Goal: Check status: Check status

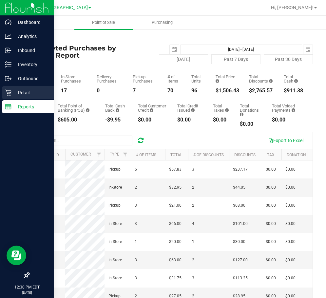
click at [33, 92] on p "Retail" at bounding box center [30, 93] width 39 height 8
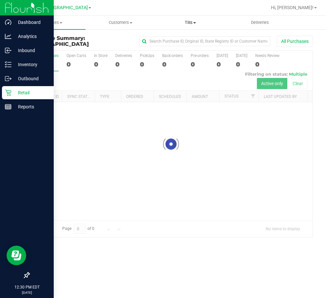
click at [190, 21] on span "Tills" at bounding box center [190, 23] width 69 height 6
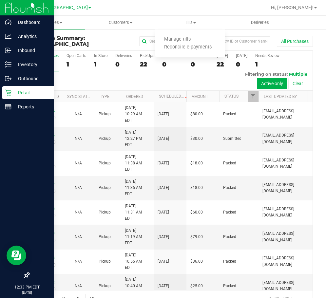
click at [39, 93] on p "Retail" at bounding box center [30, 93] width 39 height 8
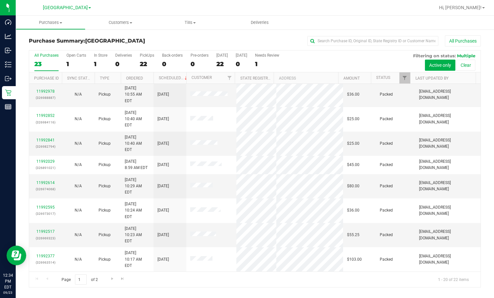
scroll to position [175, 0]
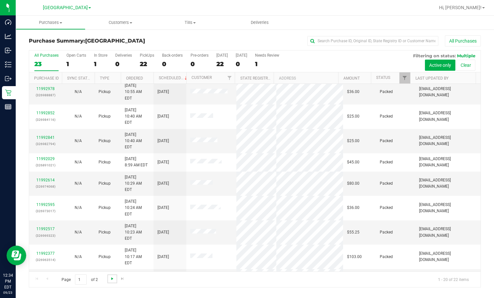
click at [113, 278] on span "Go to the next page" at bounding box center [112, 278] width 5 height 5
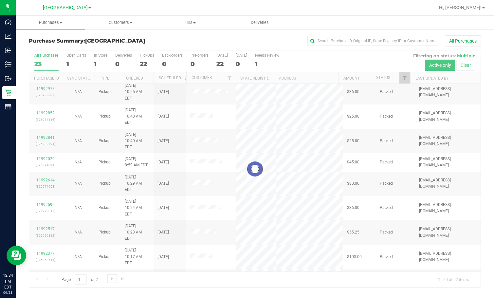
scroll to position [0, 0]
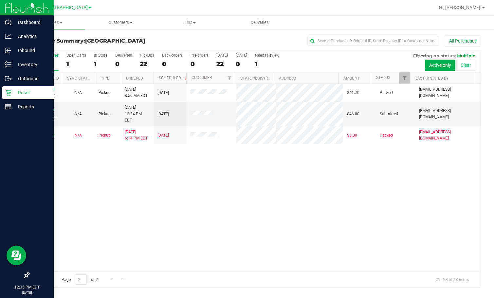
click at [23, 93] on p "Retail" at bounding box center [30, 93] width 39 height 8
click at [20, 108] on p "Reports" at bounding box center [30, 107] width 39 height 8
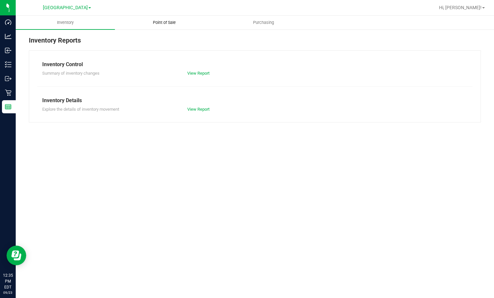
click at [176, 24] on span "Point of Sale" at bounding box center [164, 23] width 41 height 6
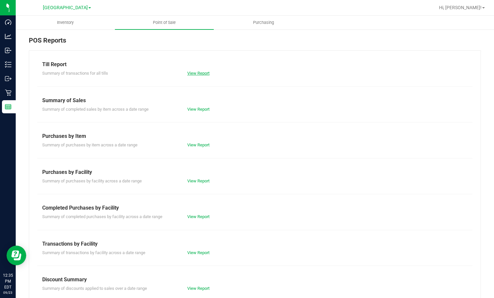
click at [206, 71] on link "View Report" at bounding box center [198, 73] width 22 height 5
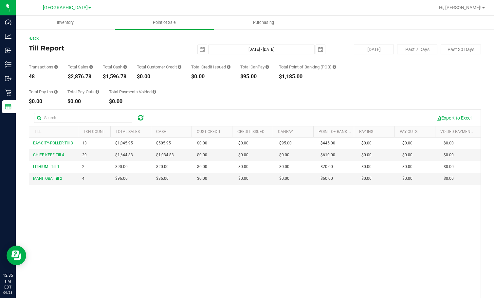
click at [84, 78] on div "$2,876.78" at bounding box center [80, 76] width 25 height 5
copy div "2,876.78"
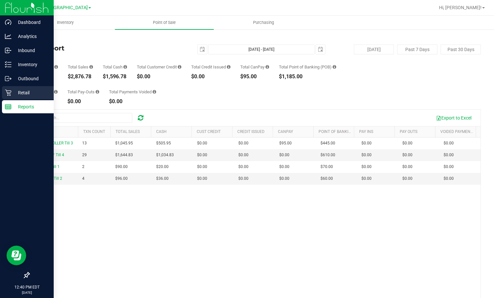
drag, startPoint x: 24, startPoint y: 92, endPoint x: 27, endPoint y: 91, distance: 3.4
click at [24, 92] on p "Retail" at bounding box center [30, 93] width 39 height 8
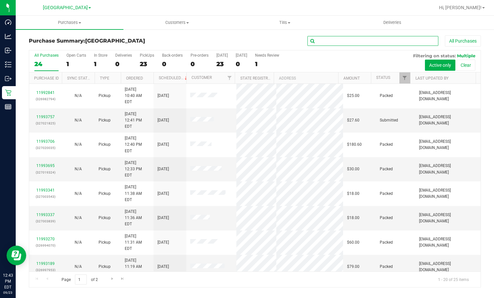
click at [381, 39] on input "text" at bounding box center [372, 41] width 131 height 10
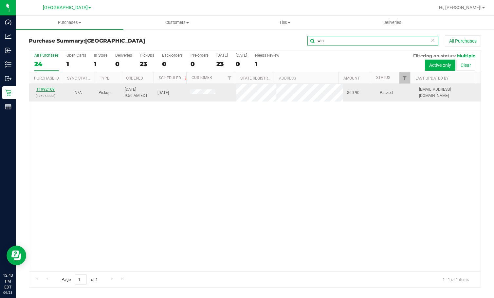
type input "win"
click at [43, 90] on link "11992169" at bounding box center [45, 89] width 18 height 5
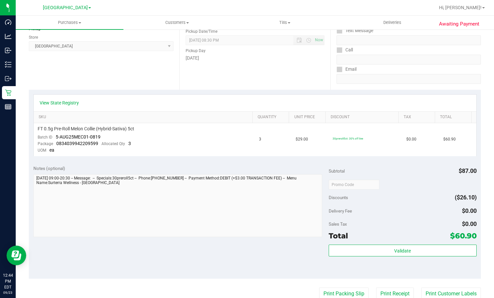
scroll to position [98, 0]
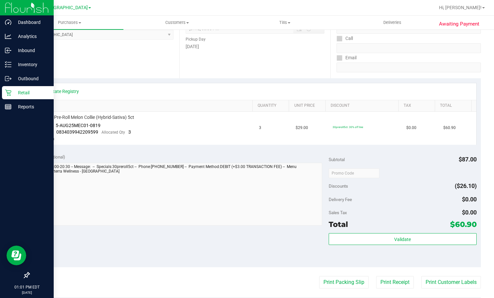
click at [25, 100] on link "Retail" at bounding box center [27, 93] width 54 height 14
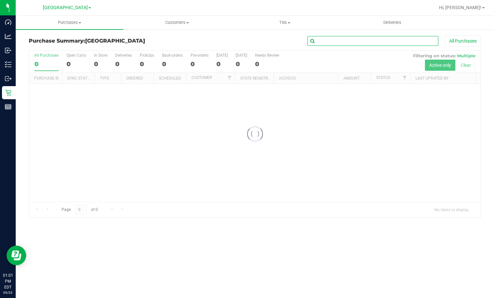
click at [361, 43] on input "text" at bounding box center [372, 41] width 131 height 10
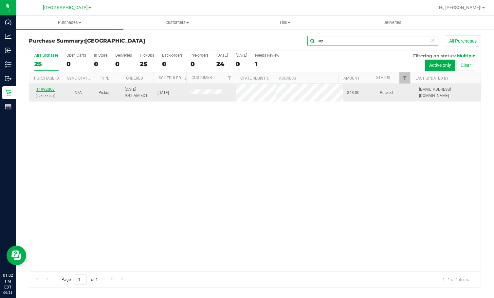
type input "tay"
click at [49, 89] on link "11992068" at bounding box center [45, 89] width 18 height 5
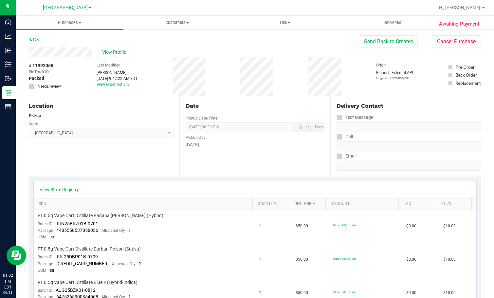
click at [192, 160] on div "Date Pickup Date/Time [DATE] Now [DATE] 08:30 PM Now Pickup Day [DATE]" at bounding box center [254, 136] width 151 height 80
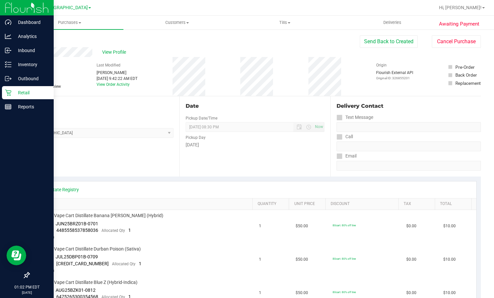
click at [30, 90] on p "Retail" at bounding box center [30, 93] width 39 height 8
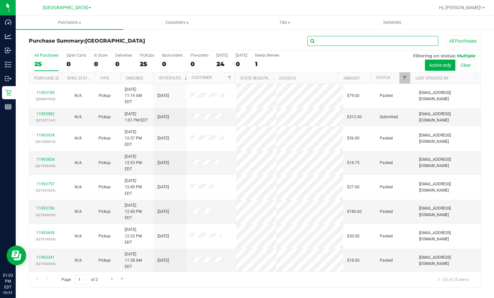
click at [349, 37] on input "text" at bounding box center [372, 41] width 131 height 10
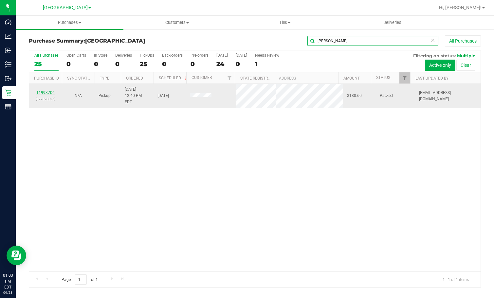
type input "[PERSON_NAME]"
click at [49, 90] on link "11993706" at bounding box center [45, 92] width 18 height 5
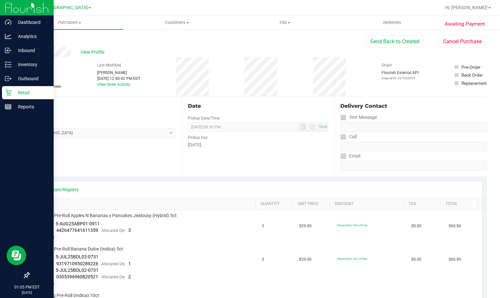
click at [13, 93] on p "Retail" at bounding box center [30, 93] width 39 height 8
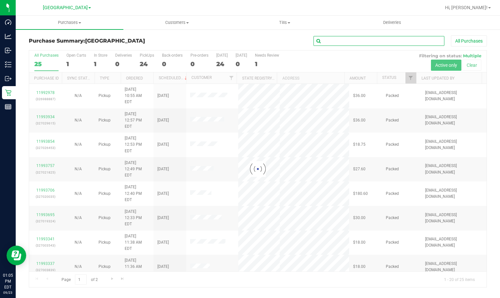
click at [359, 42] on input "text" at bounding box center [379, 41] width 131 height 10
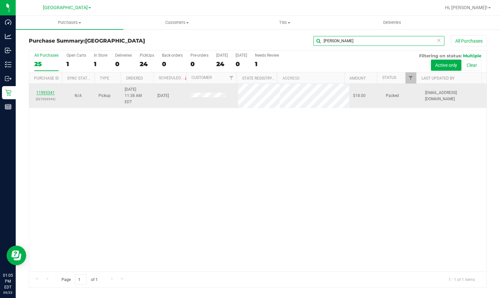
type input "[PERSON_NAME]"
click at [51, 90] on link "11993341" at bounding box center [45, 92] width 18 height 5
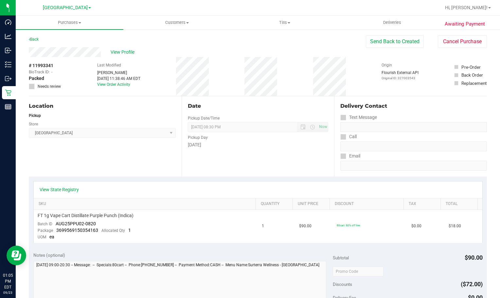
drag, startPoint x: 68, startPoint y: 42, endPoint x: 64, endPoint y: 58, distance: 16.4
click at [68, 42] on div "Back Send Back to Created Cancel Purchase" at bounding box center [258, 41] width 458 height 12
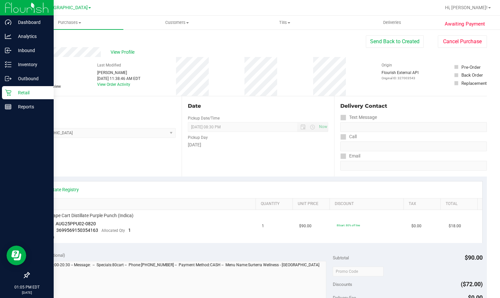
click at [22, 98] on div "Retail" at bounding box center [28, 92] width 52 height 13
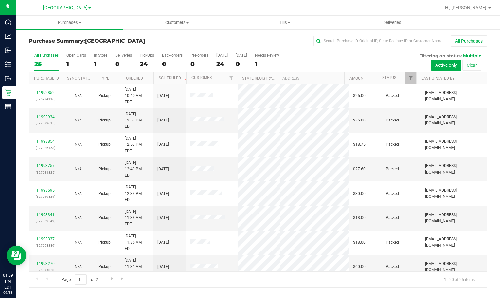
click at [329, 35] on div "Purchase Summary: [GEOGRAPHIC_DATA] All Purchases All Purchases 25 Open Carts 1…" at bounding box center [258, 161] width 485 height 265
click at [329, 37] on input "text" at bounding box center [379, 41] width 131 height 10
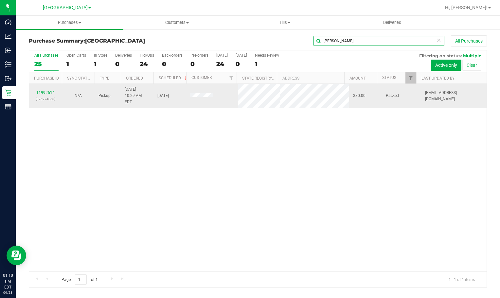
type input "[PERSON_NAME]"
click at [43, 90] on div "11992614 (326974068)" at bounding box center [45, 96] width 25 height 12
click at [43, 90] on link "11992614" at bounding box center [45, 92] width 18 height 5
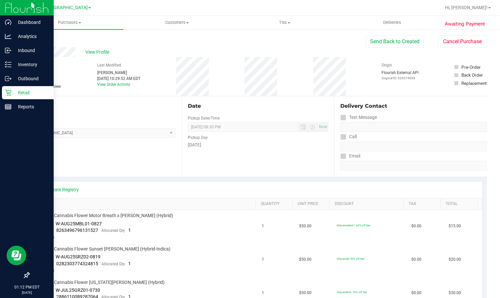
click at [14, 89] on p "Retail" at bounding box center [30, 93] width 39 height 8
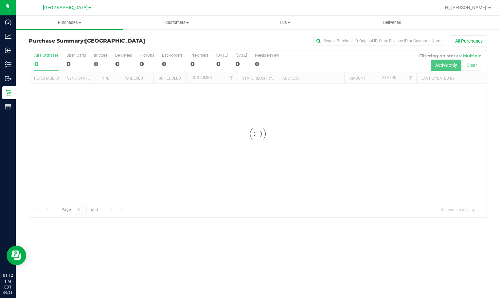
click at [387, 46] on div "All Purchases" at bounding box center [334, 40] width 305 height 11
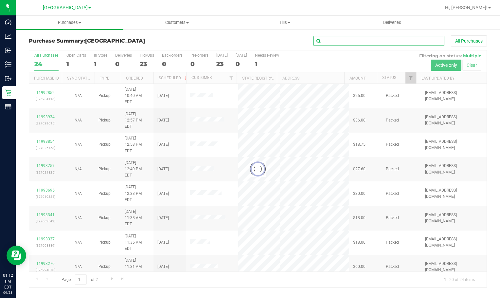
click at [388, 43] on input "text" at bounding box center [379, 41] width 131 height 10
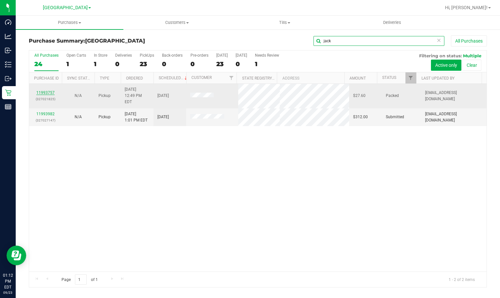
type input "jack"
click at [49, 90] on link "11993757" at bounding box center [45, 92] width 18 height 5
